Goal: Information Seeking & Learning: Learn about a topic

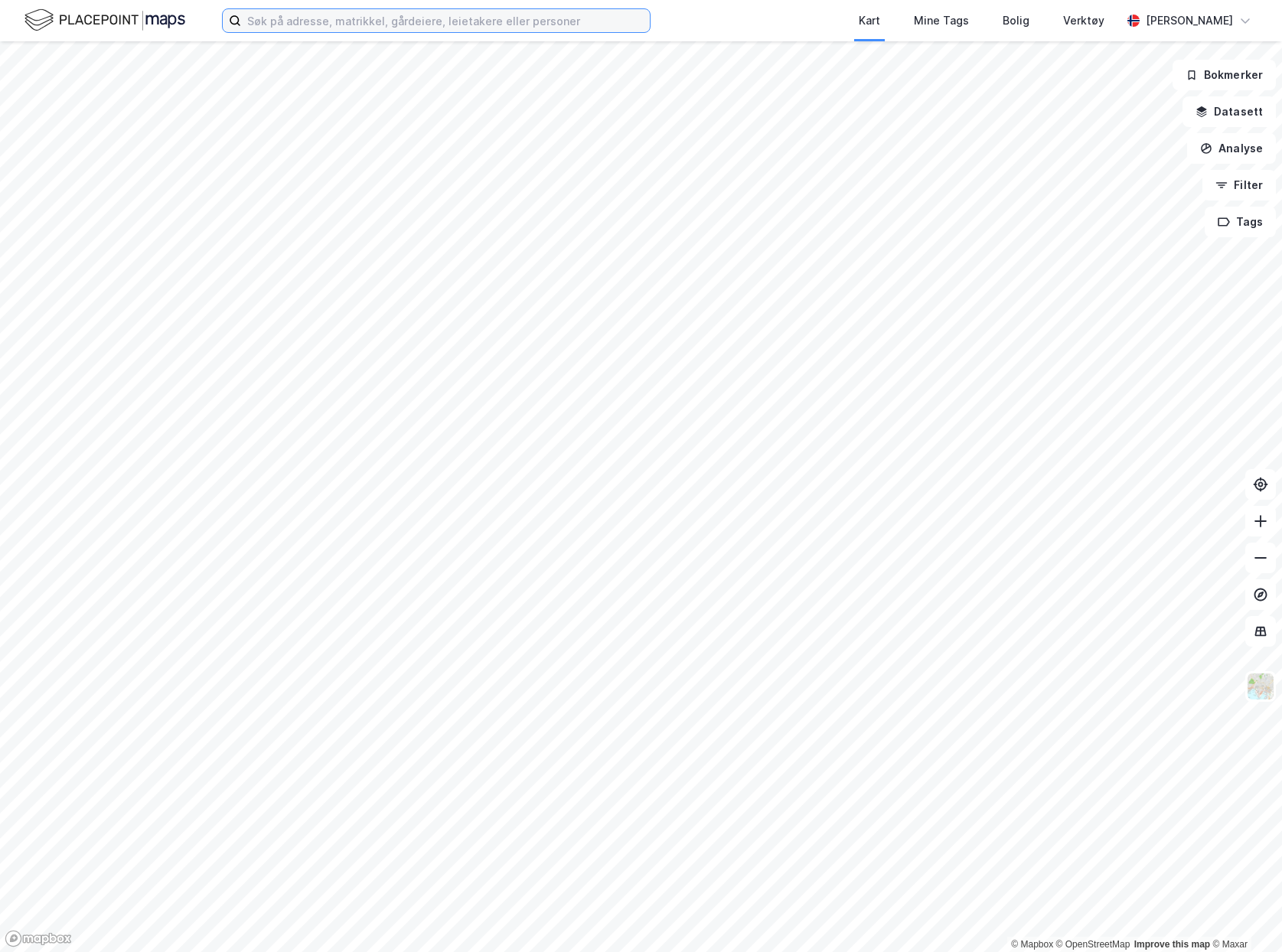
click at [511, 19] on input at bounding box center [445, 21] width 409 height 23
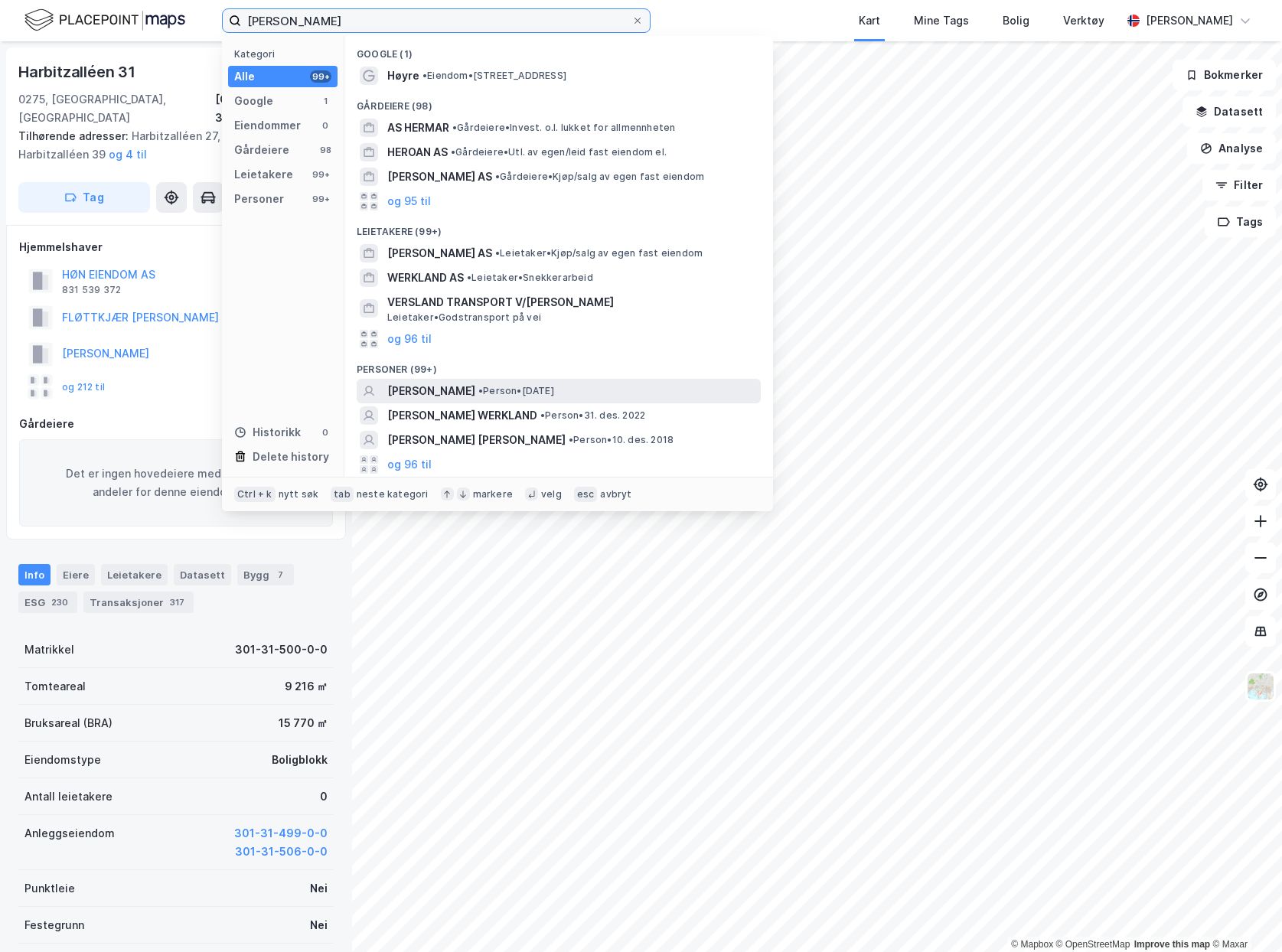
type input "[PERSON_NAME]"
click at [690, 391] on div "[PERSON_NAME] • Person • [DATE]" at bounding box center [572, 391] width 371 height 18
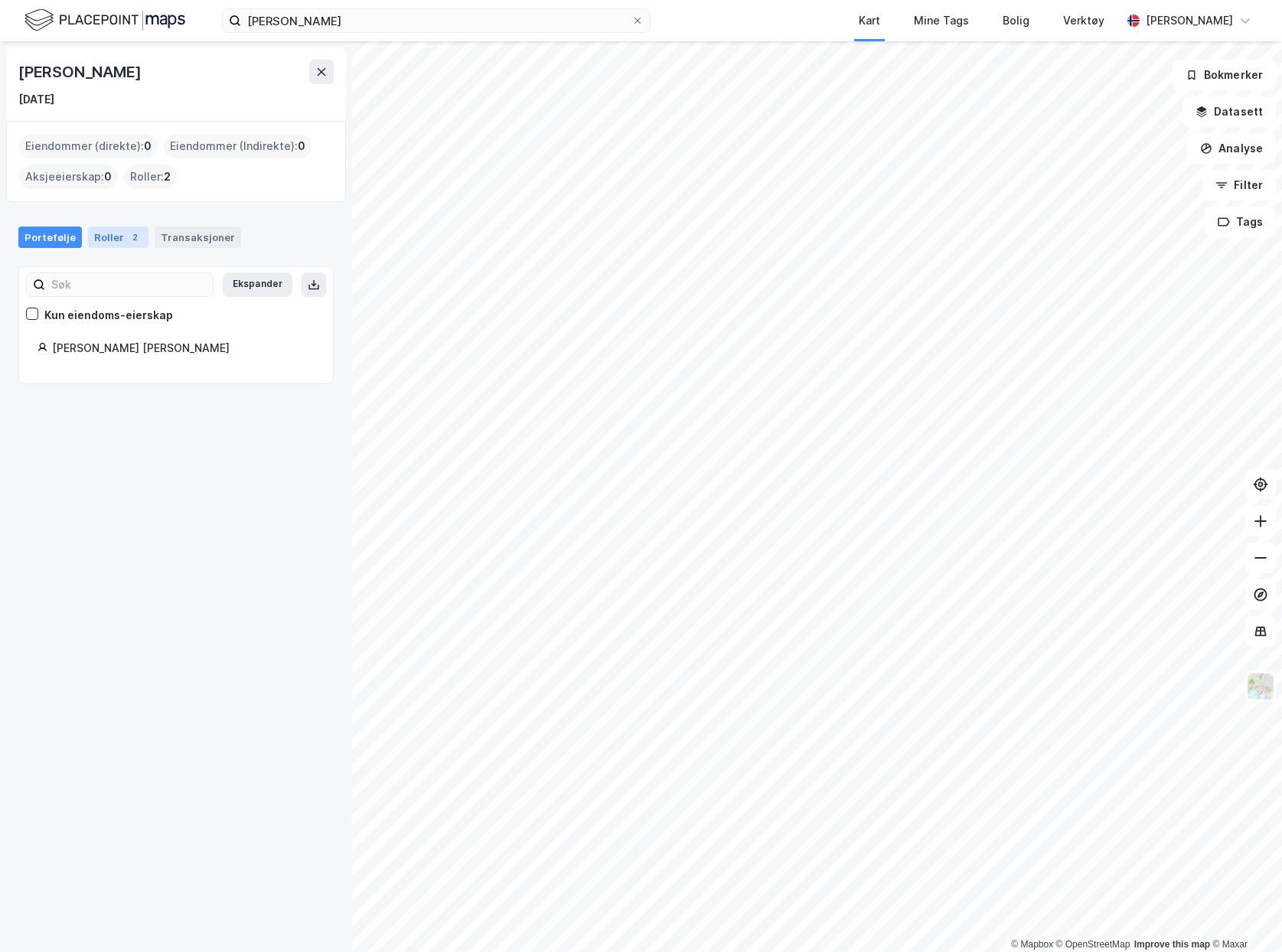
click at [113, 233] on div "Roller 2" at bounding box center [118, 237] width 60 height 21
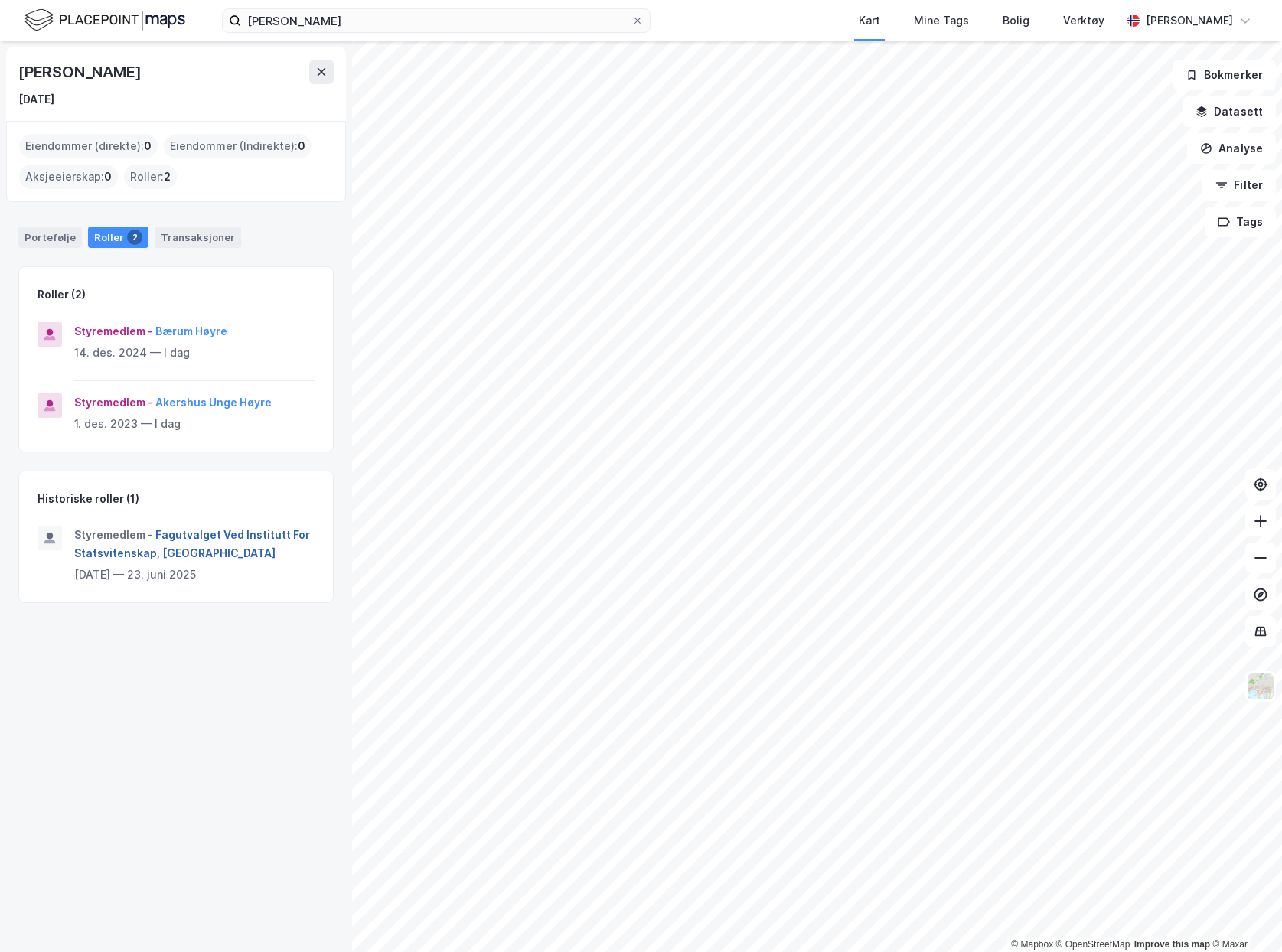
click at [0, 0] on button "Fagutvalget Ved Institutt For Statsvitenskap, [GEOGRAPHIC_DATA]" at bounding box center [0, 0] width 0 height 0
